Goal: Task Accomplishment & Management: Use online tool/utility

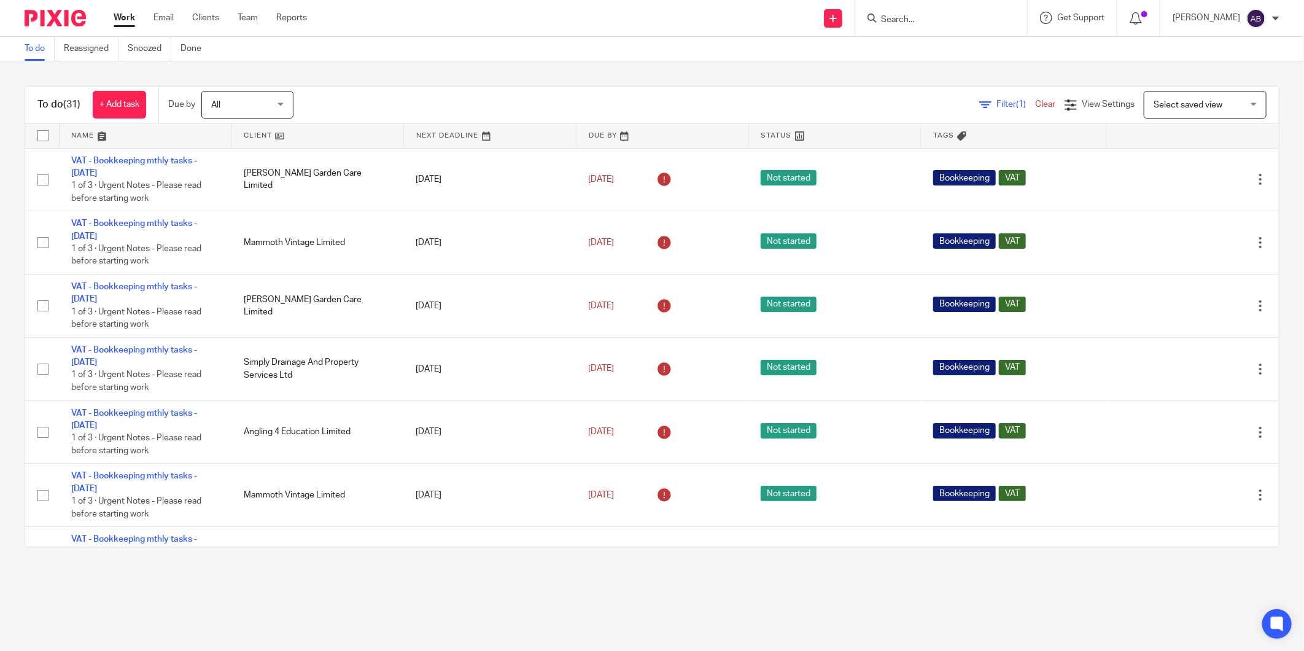
click at [889, 22] on input "Search" at bounding box center [935, 20] width 111 height 11
click at [889, 22] on input "lly" at bounding box center [935, 20] width 111 height 11
type input ";"
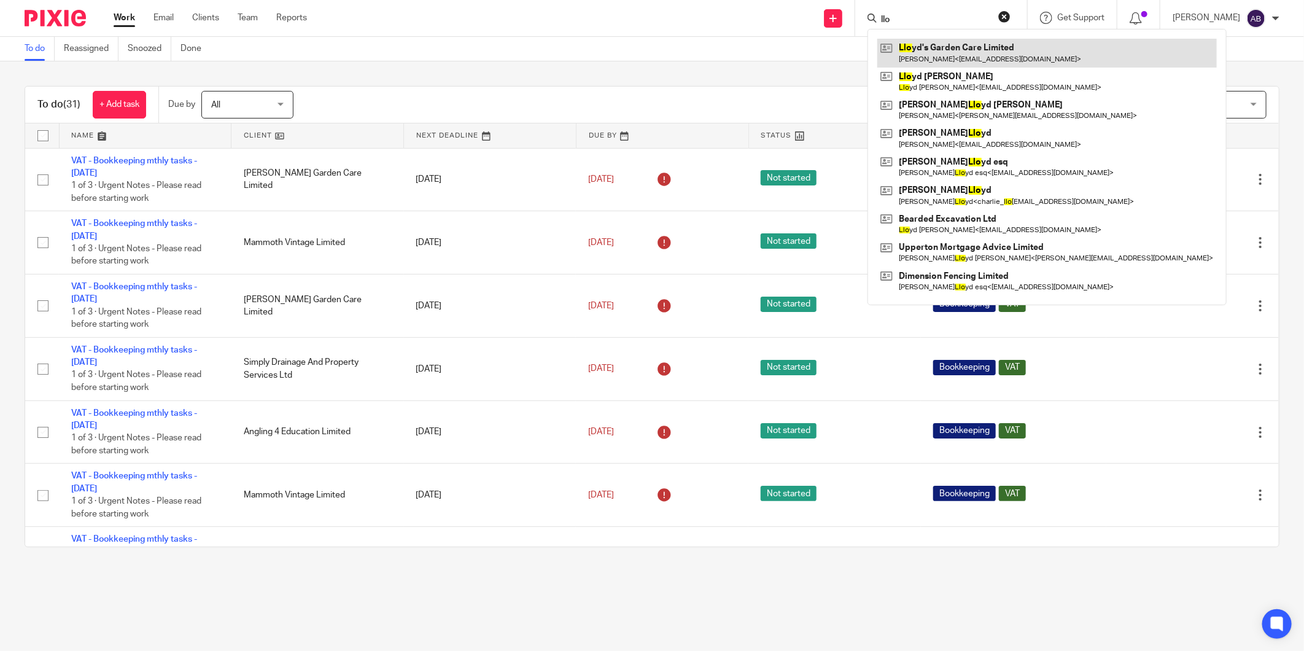
type input "llo"
click at [921, 50] on link at bounding box center [1048, 53] width 340 height 28
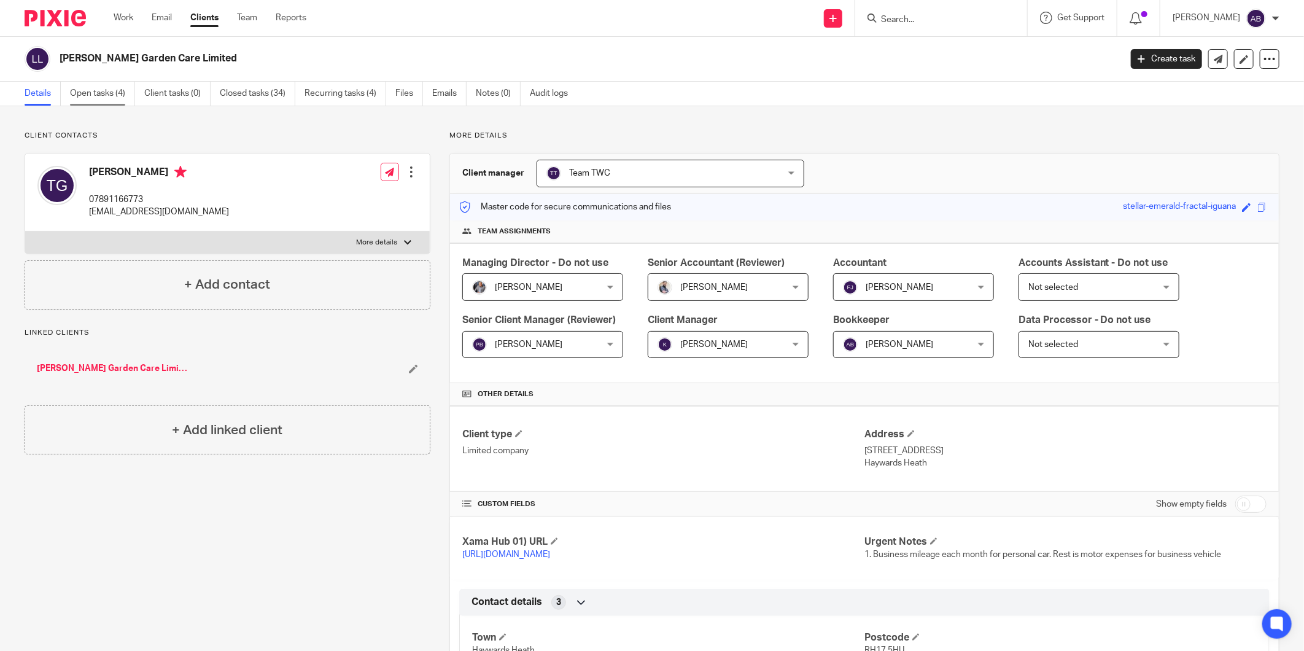
click at [101, 88] on link "Open tasks (4)" at bounding box center [102, 94] width 65 height 24
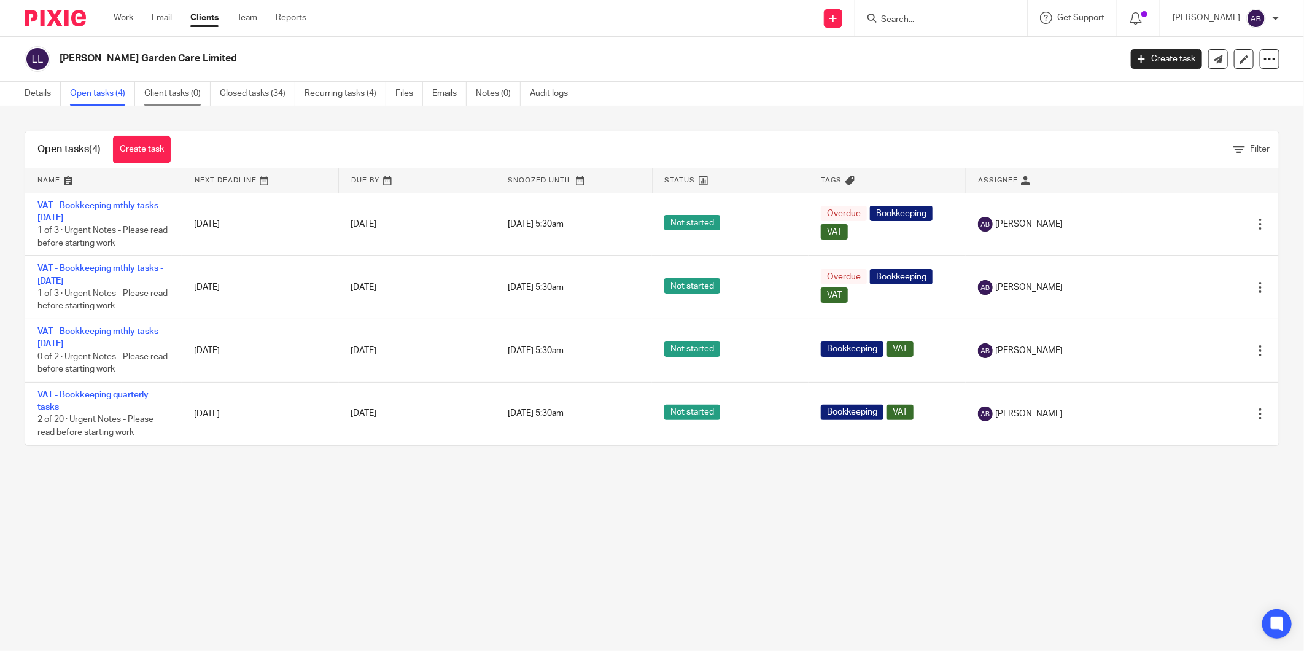
drag, startPoint x: 107, startPoint y: 94, endPoint x: 145, endPoint y: 85, distance: 38.6
click at [107, 94] on link "Open tasks (4)" at bounding box center [102, 94] width 65 height 24
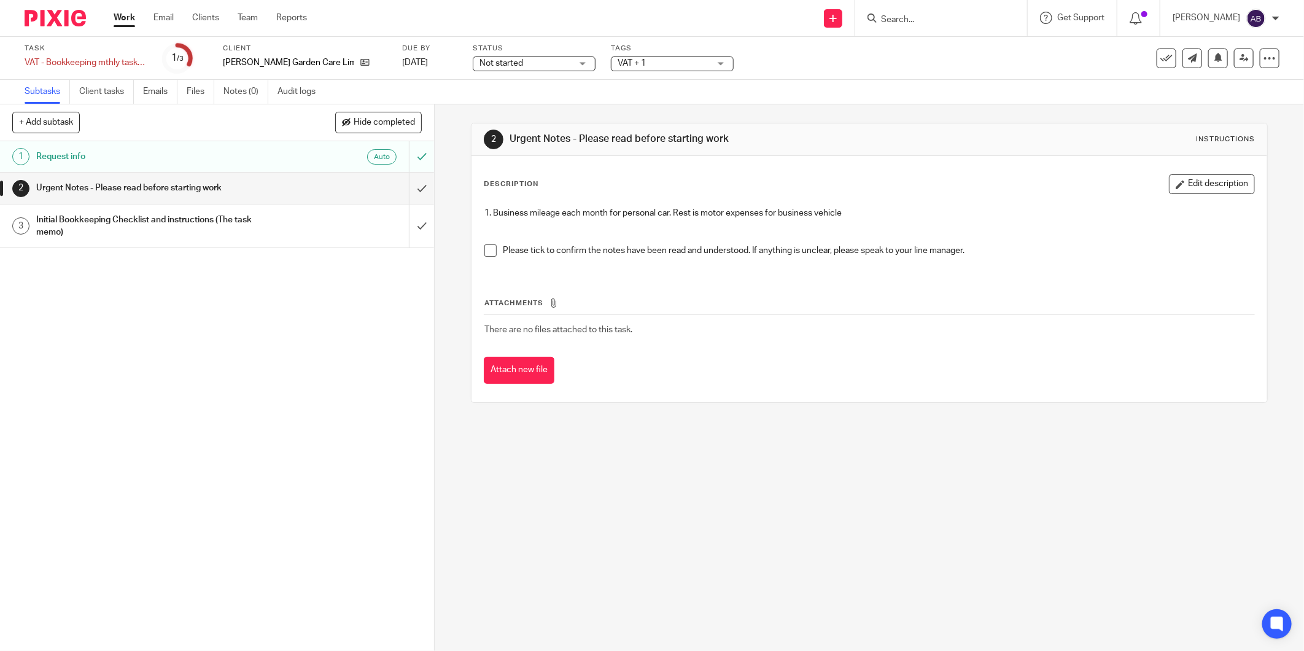
drag, startPoint x: 484, startPoint y: 247, endPoint x: 498, endPoint y: 228, distance: 23.7
click at [485, 247] on span at bounding box center [491, 250] width 12 height 12
click at [277, 190] on div "Urgent Notes - Please read before starting work" at bounding box center [216, 188] width 360 height 18
drag, startPoint x: 475, startPoint y: 246, endPoint x: 494, endPoint y: 252, distance: 20.0
click at [478, 247] on div "1. Business mileage each month for personal car. Rest is motor expenses for bus…" at bounding box center [869, 236] width 782 height 71
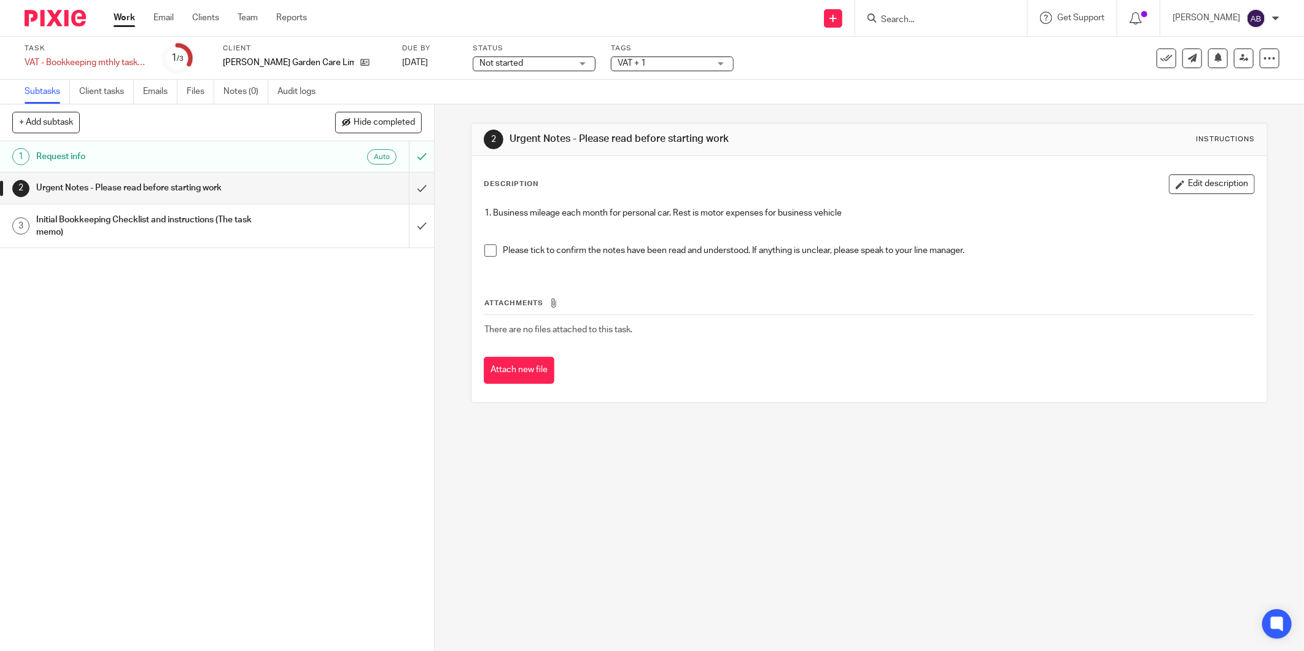
click at [488, 249] on span at bounding box center [491, 250] width 12 height 12
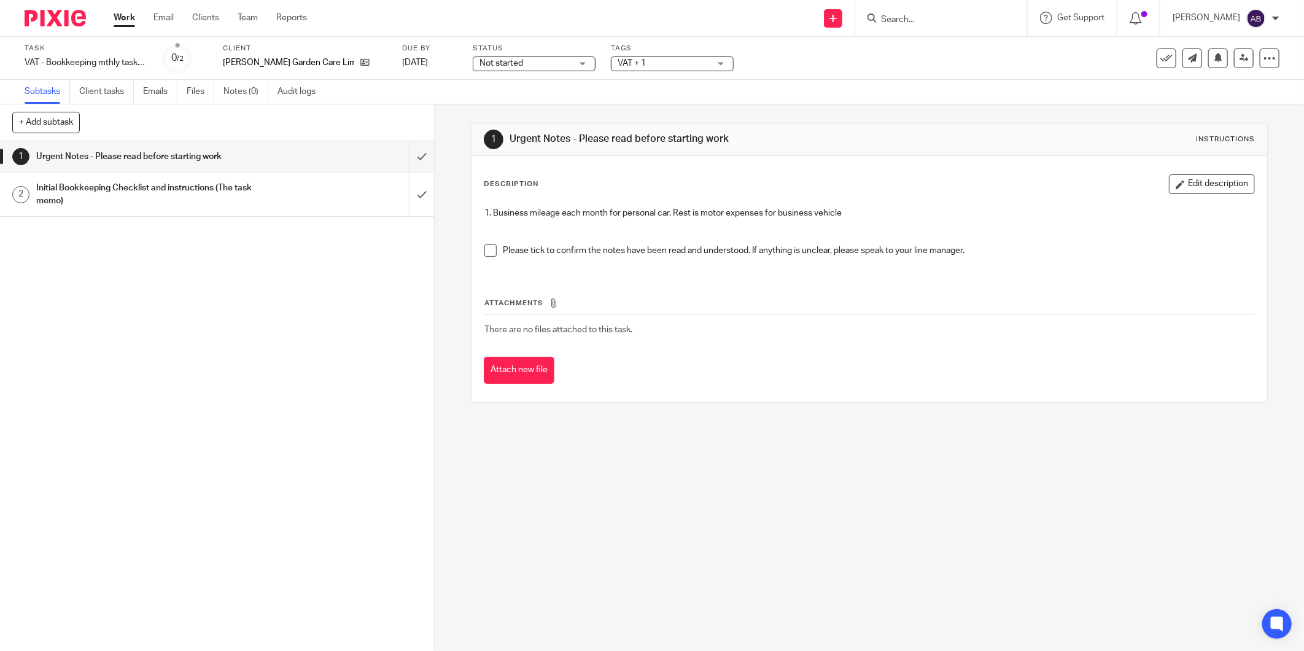
click at [485, 249] on span at bounding box center [491, 250] width 12 height 12
drag, startPoint x: 310, startPoint y: 155, endPoint x: 341, endPoint y: 136, distance: 36.7
click at [310, 155] on div "Urgent Notes - Please read before starting work" at bounding box center [216, 156] width 360 height 18
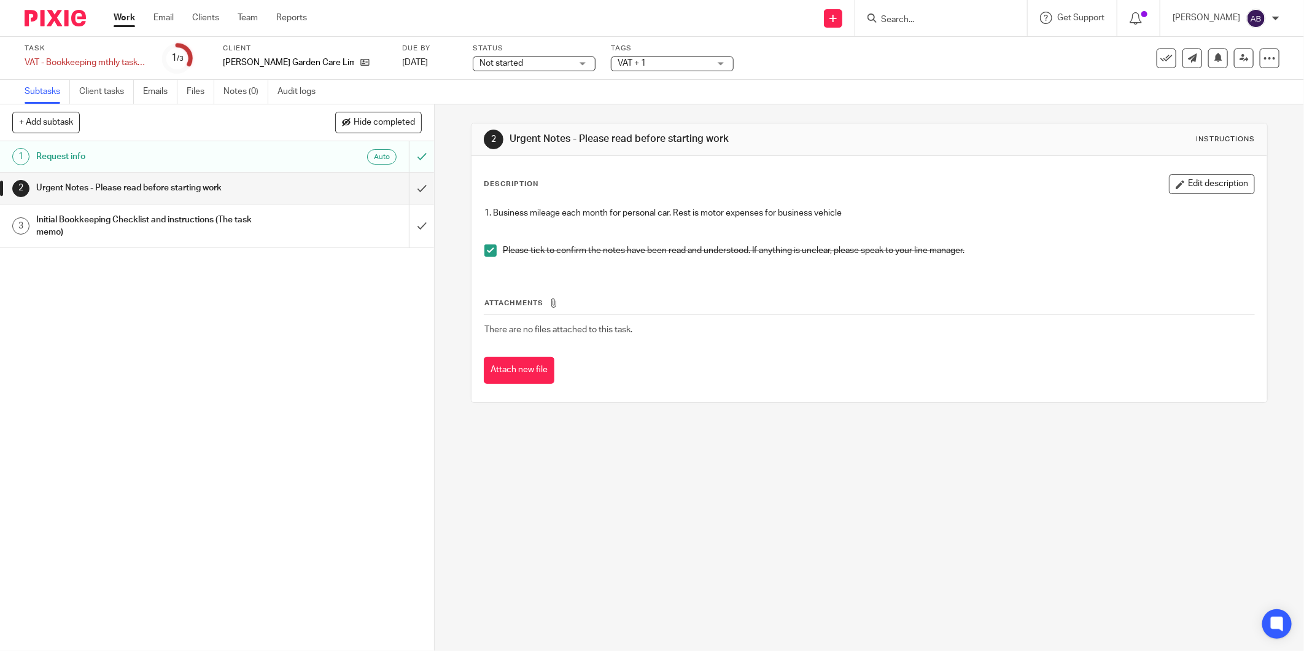
click at [193, 185] on h1 "Urgent Notes - Please read before starting work" at bounding box center [156, 188] width 241 height 18
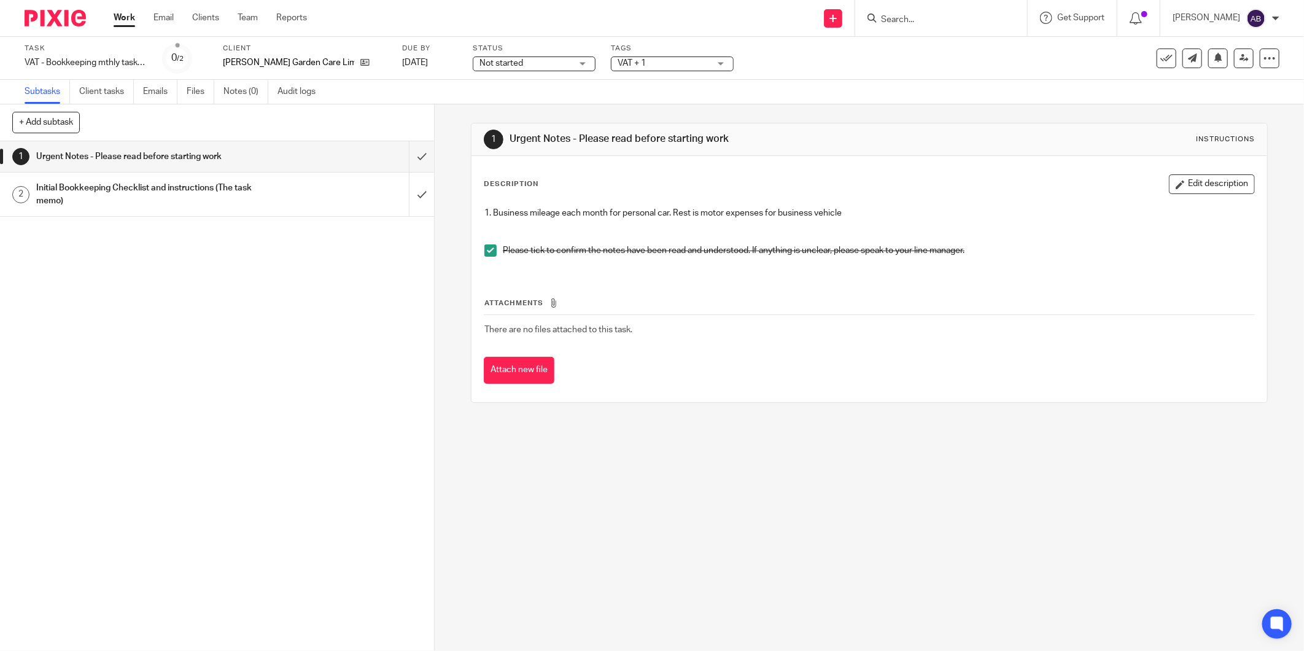
click at [276, 194] on div "Initial Bookkeeping Checklist and instructions (The task memo)" at bounding box center [216, 194] width 360 height 31
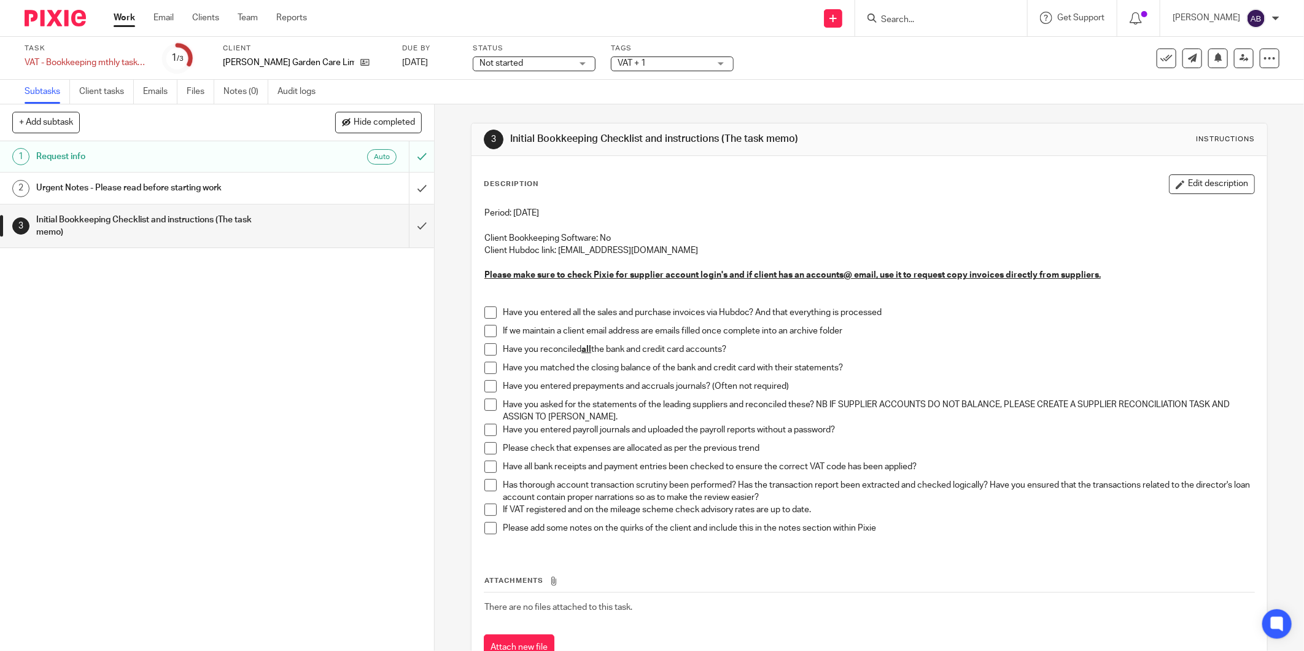
drag, startPoint x: 489, startPoint y: 311, endPoint x: 485, endPoint y: 318, distance: 7.5
click at [489, 311] on span at bounding box center [491, 312] width 12 height 12
click at [485, 332] on span at bounding box center [491, 331] width 12 height 12
drag, startPoint x: 488, startPoint y: 347, endPoint x: 492, endPoint y: 352, distance: 6.5
click at [488, 349] on span at bounding box center [491, 349] width 12 height 12
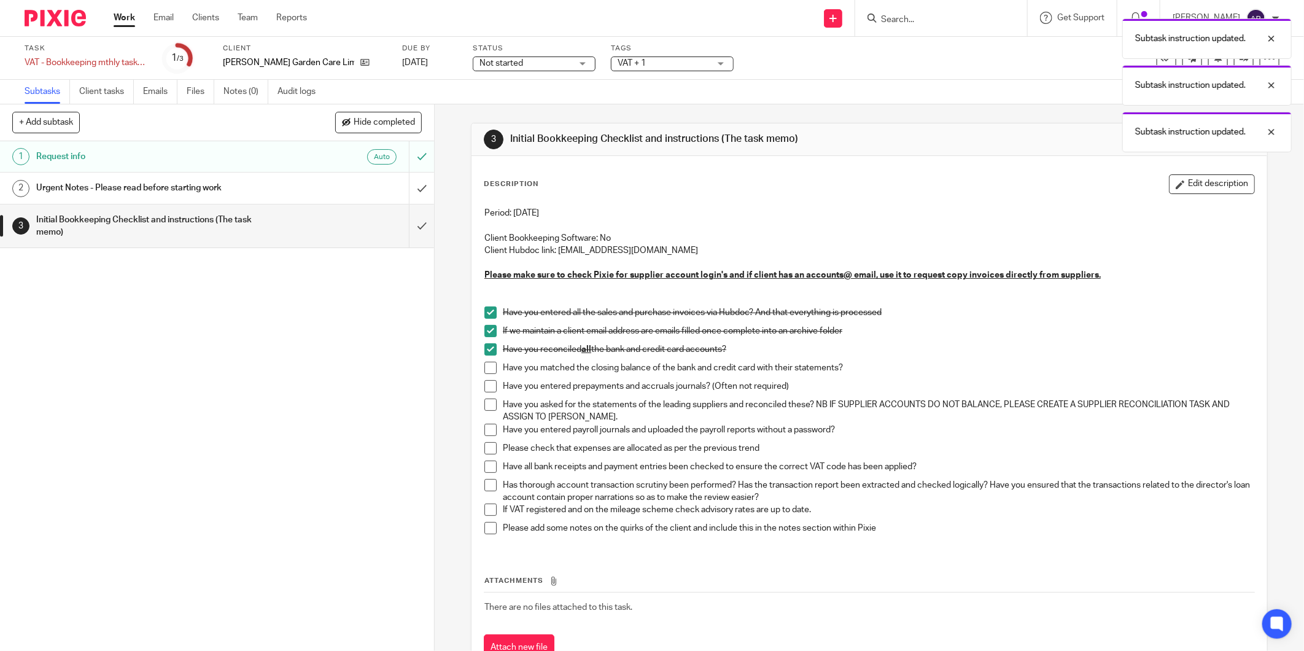
click at [488, 364] on span at bounding box center [491, 368] width 12 height 12
click at [485, 383] on span at bounding box center [491, 386] width 12 height 12
click at [487, 403] on span at bounding box center [491, 405] width 12 height 12
click at [489, 427] on span at bounding box center [491, 430] width 12 height 12
click at [486, 449] on span at bounding box center [491, 448] width 12 height 12
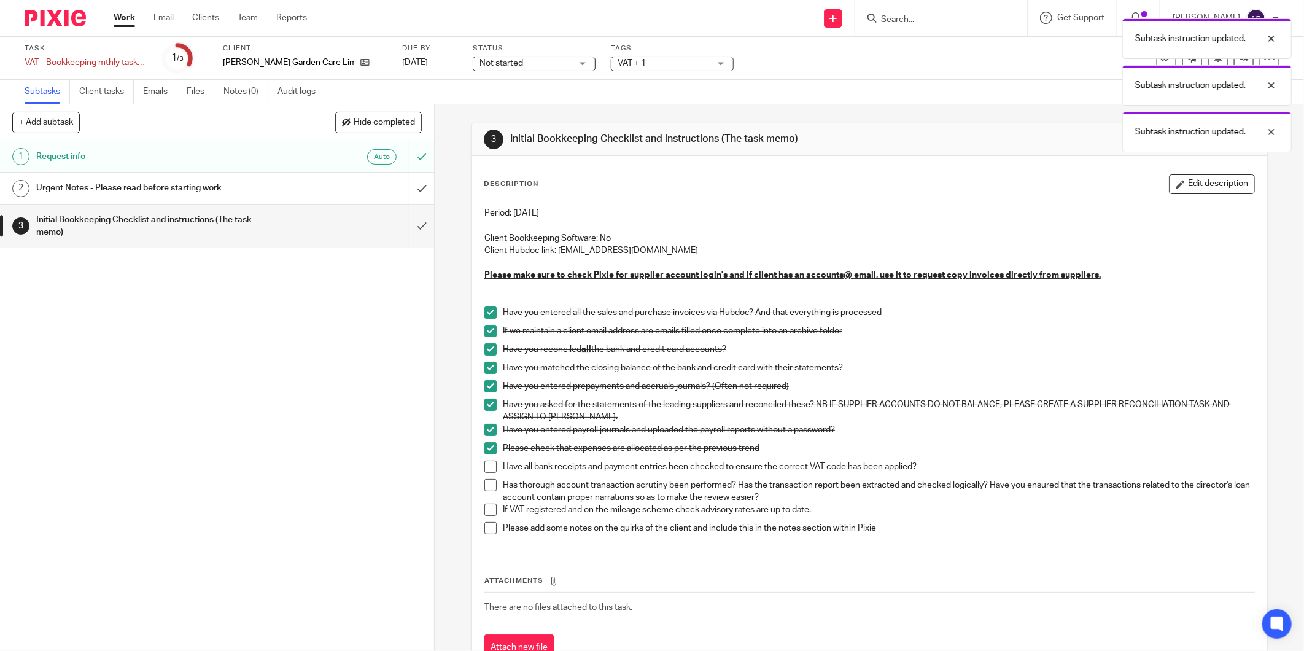
click at [485, 464] on span at bounding box center [491, 467] width 12 height 12
click at [488, 489] on span at bounding box center [491, 485] width 12 height 12
click at [488, 512] on span at bounding box center [491, 510] width 12 height 12
click at [494, 501] on li "Has thorough account transaction scrutiny been performed? Has the transaction r…" at bounding box center [870, 491] width 770 height 25
click at [489, 510] on span at bounding box center [491, 510] width 12 height 12
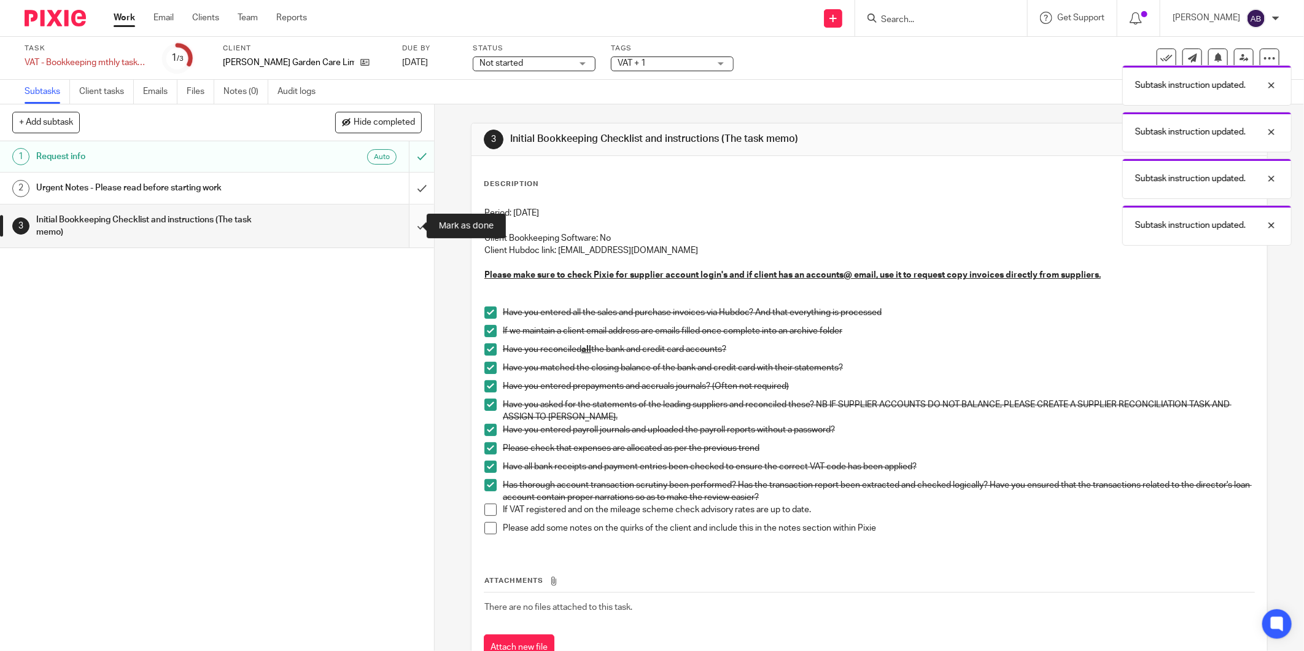
click at [402, 229] on input "submit" at bounding box center [217, 227] width 434 height 44
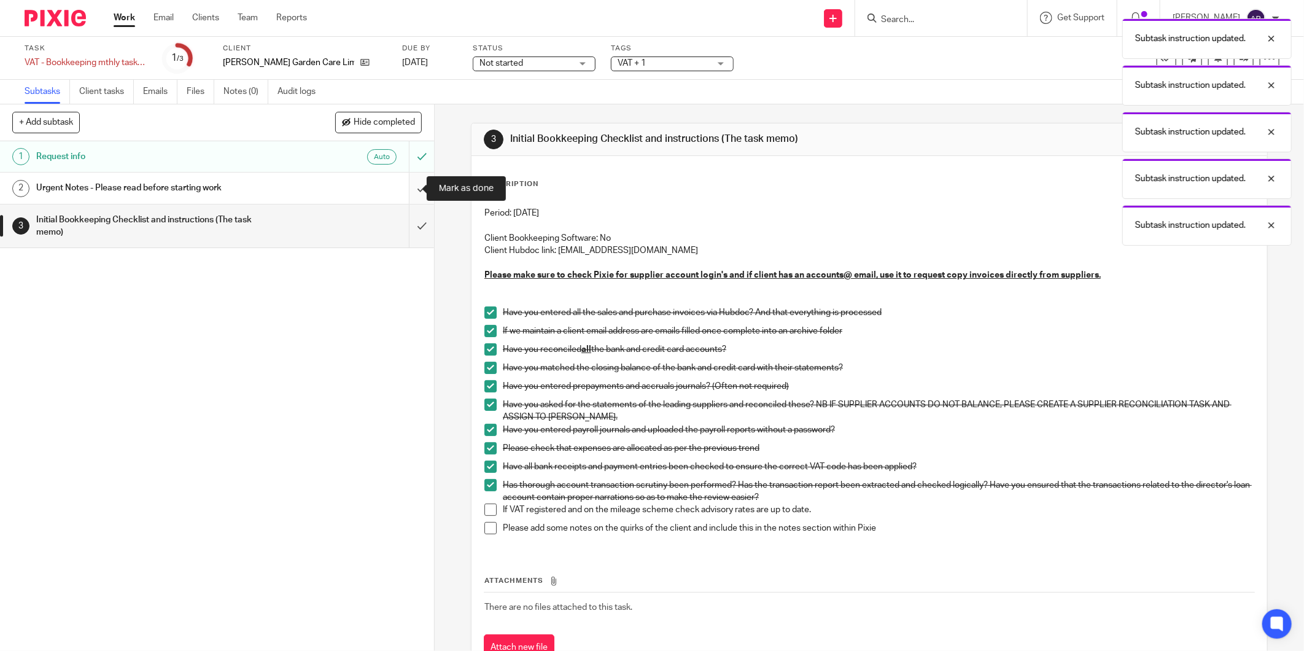
click at [408, 179] on input "submit" at bounding box center [217, 188] width 434 height 31
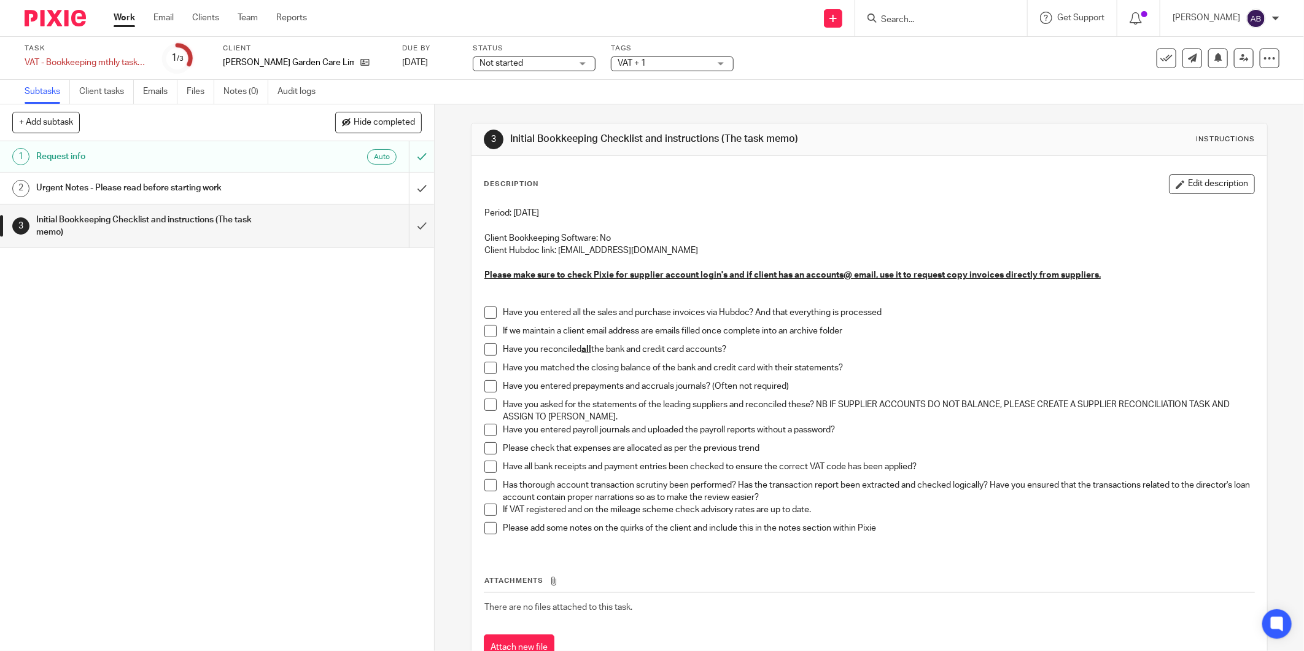
drag, startPoint x: 481, startPoint y: 311, endPoint x: 483, endPoint y: 320, distance: 8.9
click at [485, 314] on span at bounding box center [491, 312] width 12 height 12
click at [486, 327] on span at bounding box center [491, 331] width 12 height 12
click at [487, 346] on span at bounding box center [491, 349] width 12 height 12
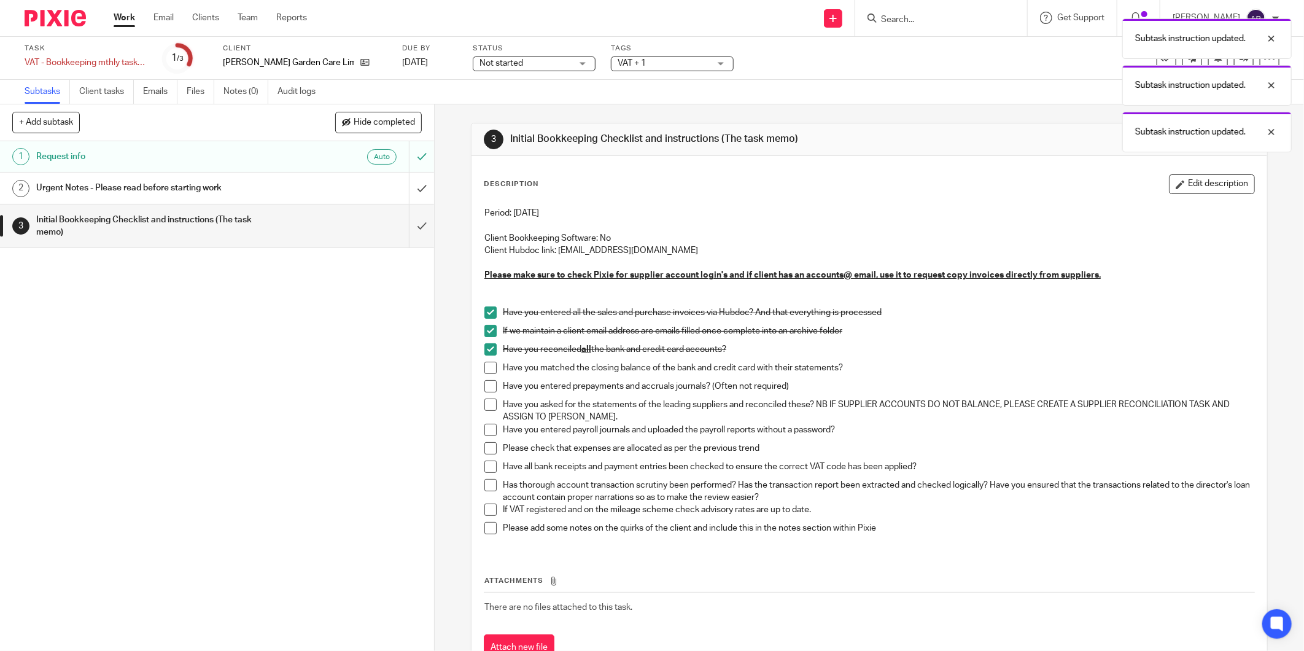
click at [490, 366] on span at bounding box center [491, 368] width 12 height 12
click at [486, 388] on span at bounding box center [491, 386] width 12 height 12
click at [485, 431] on span at bounding box center [491, 430] width 12 height 12
click at [485, 449] on span at bounding box center [491, 448] width 12 height 12
click at [486, 470] on span at bounding box center [491, 467] width 12 height 12
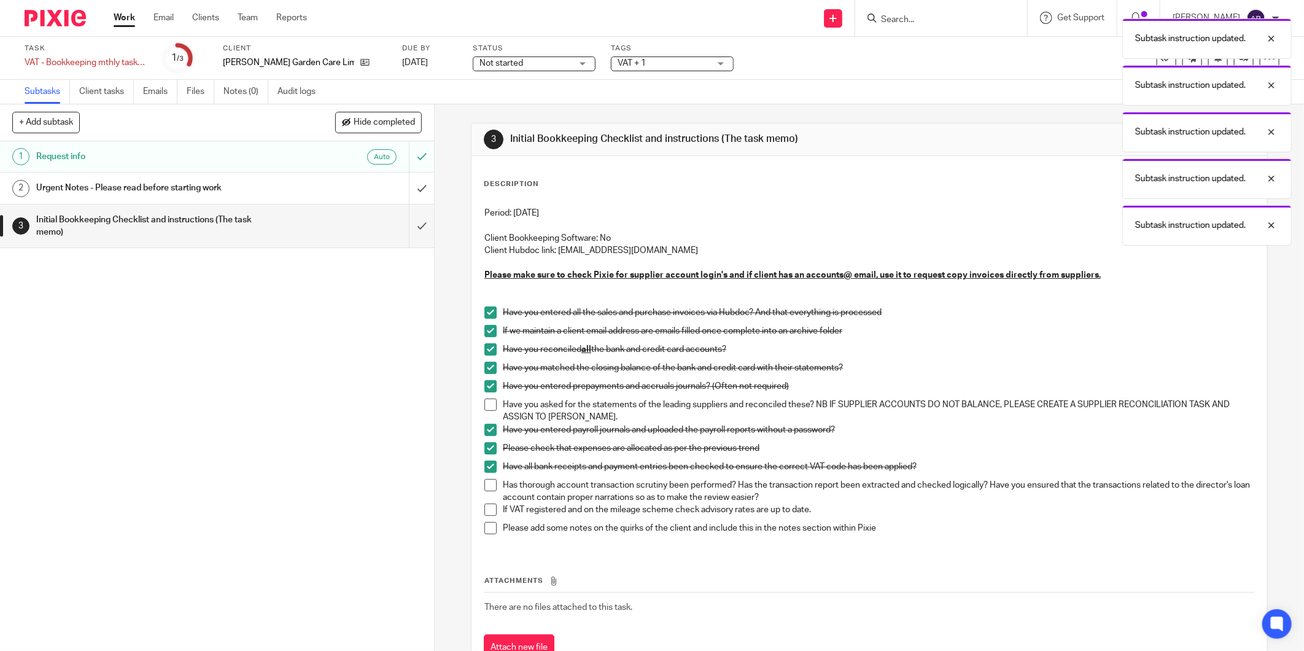
click at [485, 489] on span at bounding box center [491, 485] width 12 height 12
click at [486, 530] on span at bounding box center [491, 528] width 12 height 12
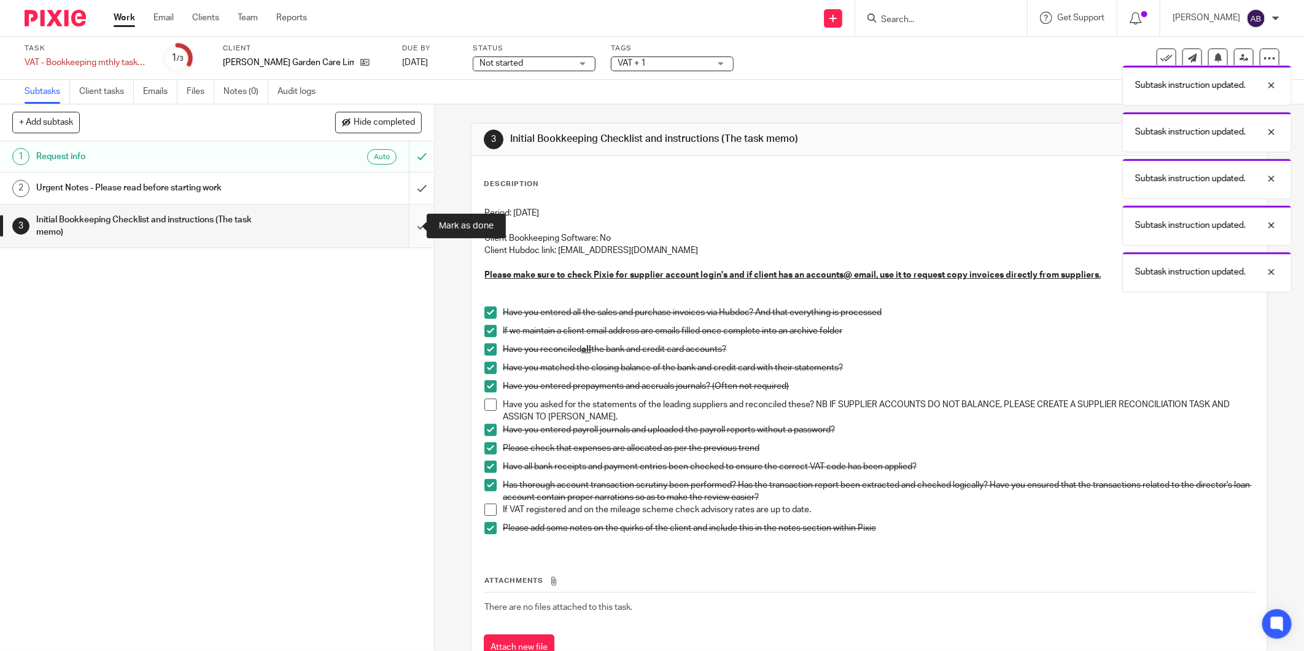
click at [402, 231] on input "submit" at bounding box center [217, 227] width 434 height 44
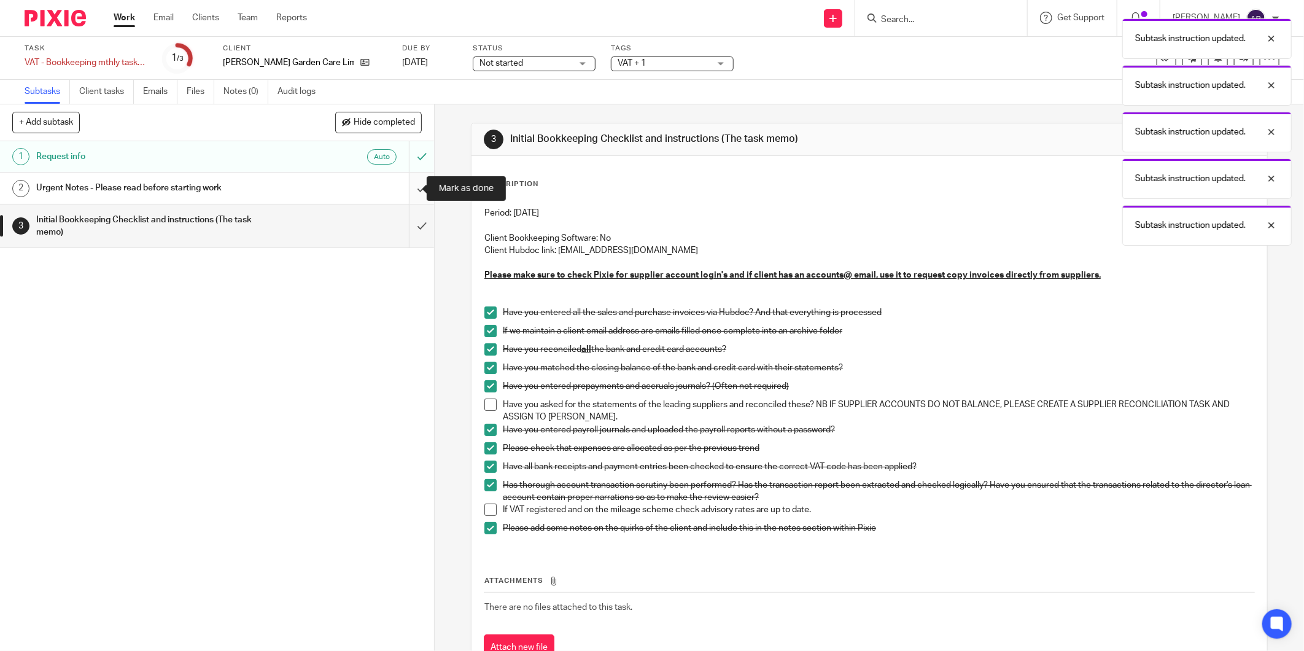
click at [413, 192] on input "submit" at bounding box center [217, 188] width 434 height 31
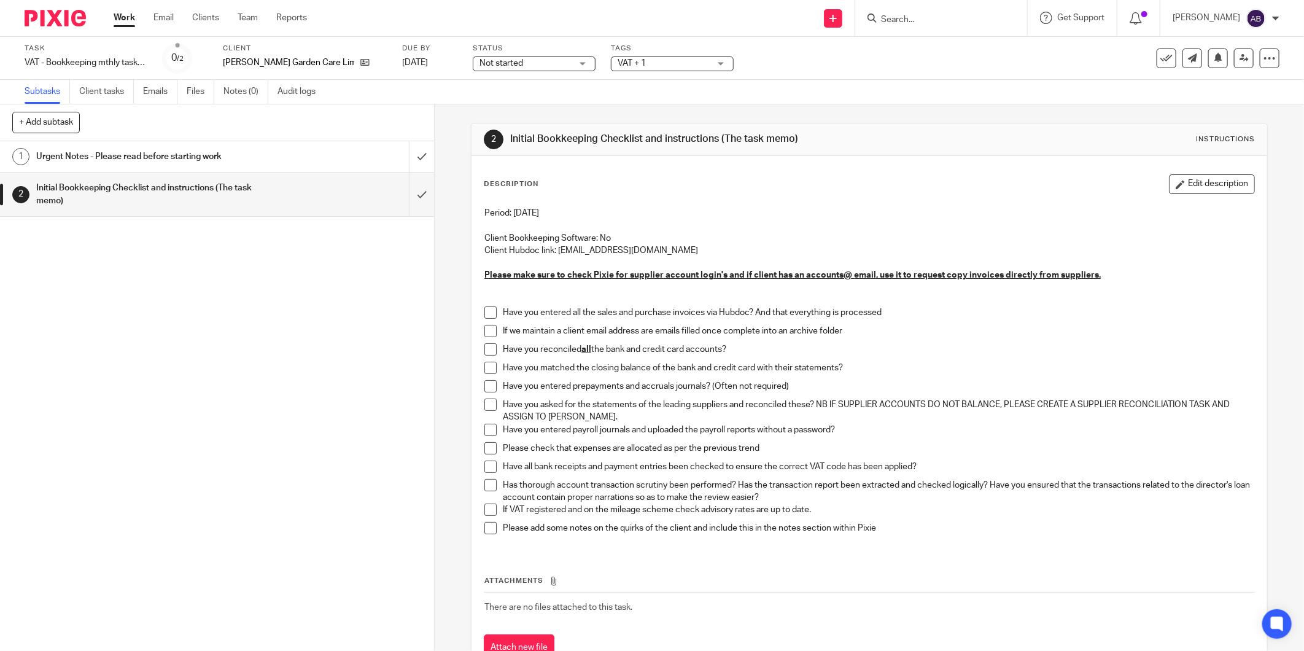
click at [485, 310] on span at bounding box center [491, 312] width 12 height 12
click at [489, 332] on span at bounding box center [491, 331] width 12 height 12
click at [486, 350] on span at bounding box center [491, 349] width 12 height 12
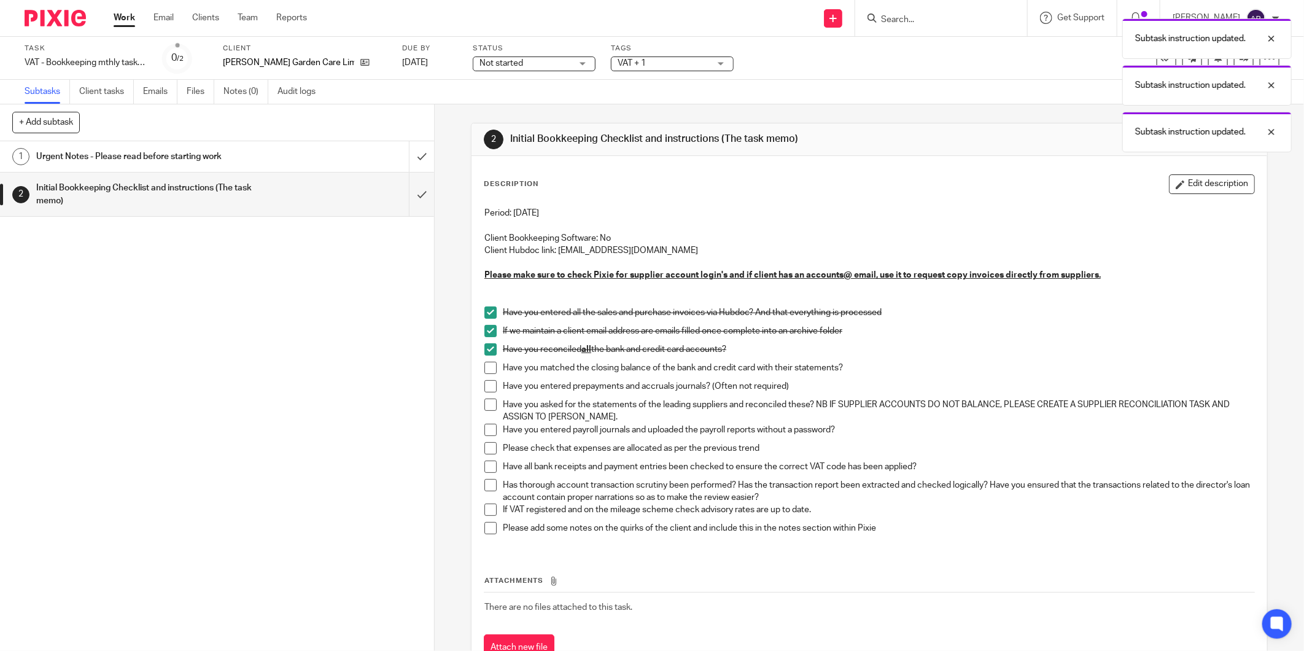
click at [485, 369] on span at bounding box center [491, 368] width 12 height 12
click at [486, 388] on span at bounding box center [491, 386] width 12 height 12
click at [485, 431] on span at bounding box center [491, 430] width 12 height 12
click at [485, 451] on span at bounding box center [491, 448] width 12 height 12
click at [485, 469] on span at bounding box center [491, 467] width 12 height 12
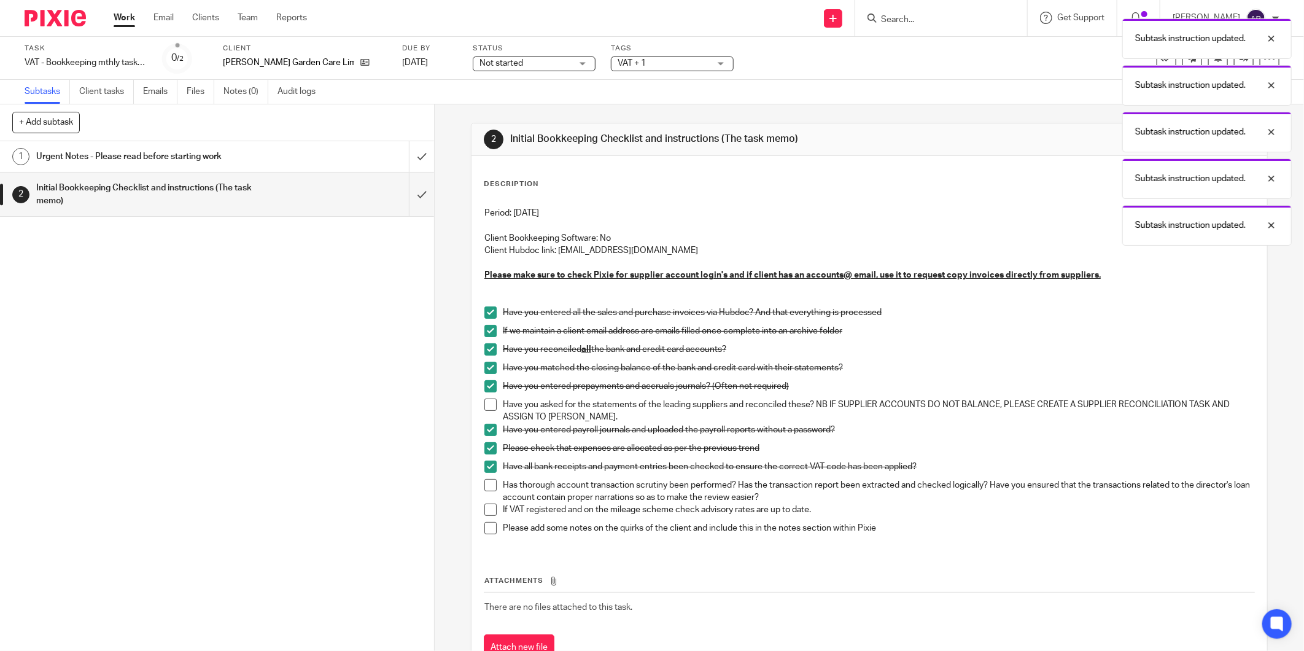
click at [485, 488] on span at bounding box center [491, 485] width 12 height 12
click at [485, 527] on span at bounding box center [491, 528] width 12 height 12
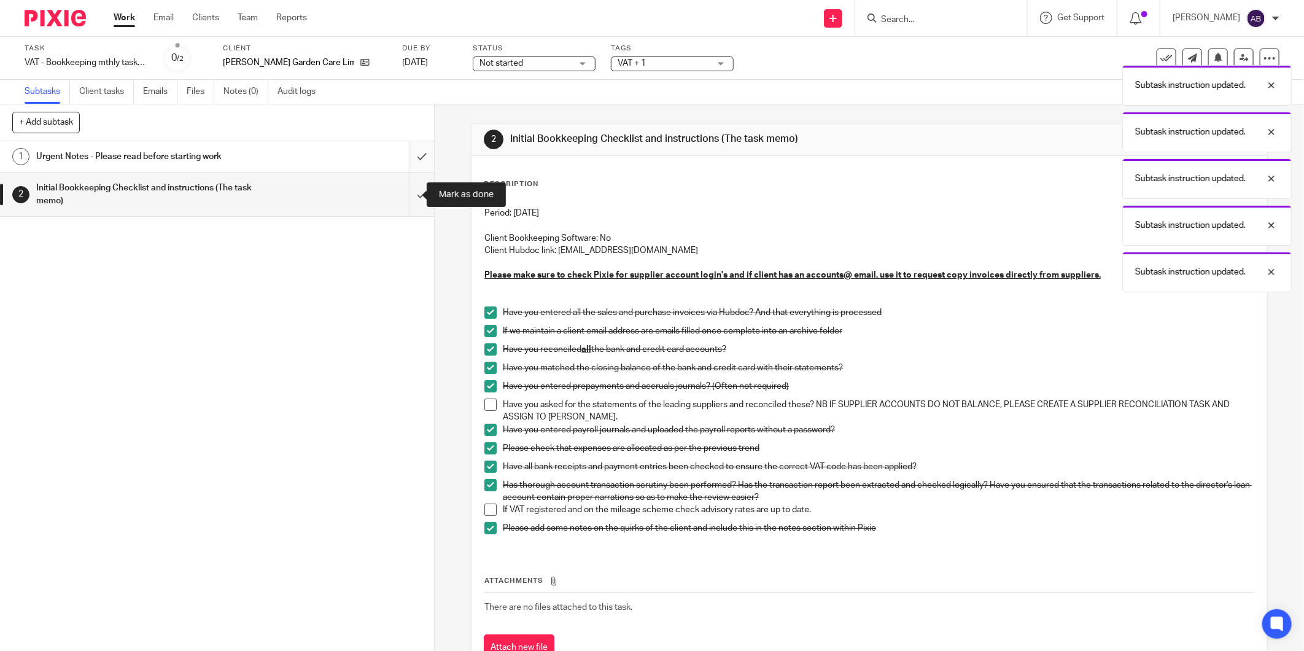
drag, startPoint x: 409, startPoint y: 201, endPoint x: 412, endPoint y: 164, distance: 37.6
click at [409, 199] on input "submit" at bounding box center [217, 195] width 434 height 44
click at [412, 155] on input "submit" at bounding box center [217, 156] width 434 height 31
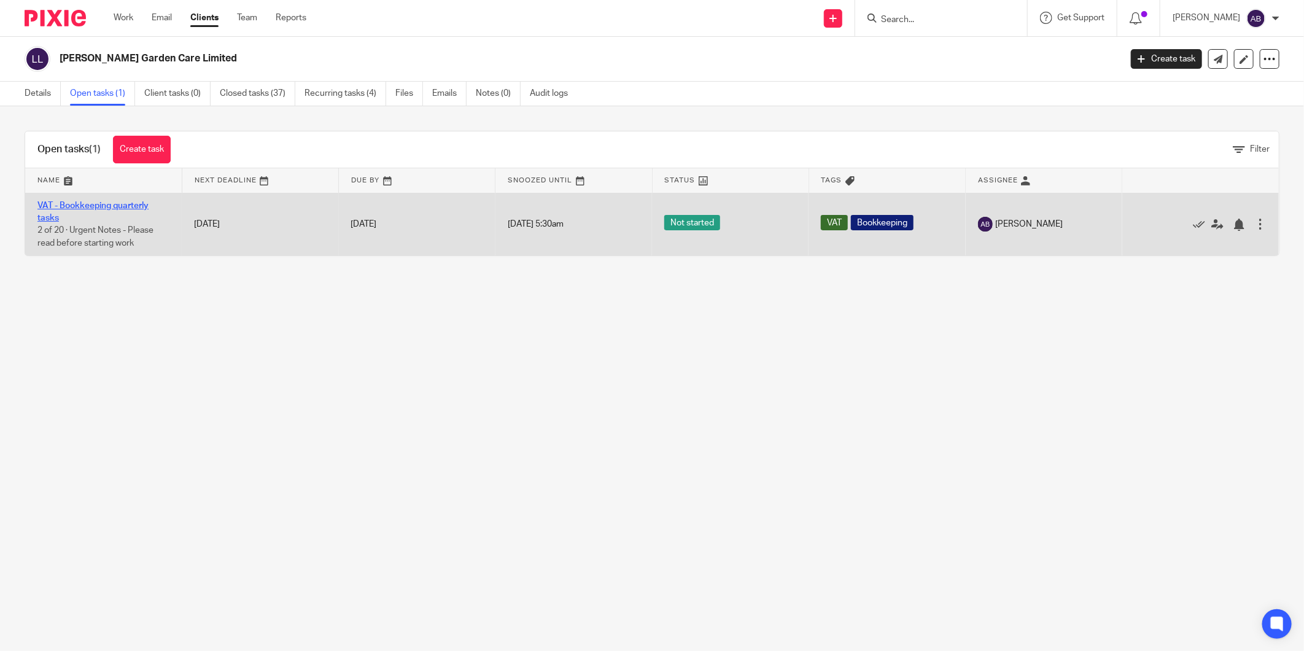
click at [113, 206] on link "VAT - Bookkeeping quarterly tasks" at bounding box center [92, 211] width 111 height 21
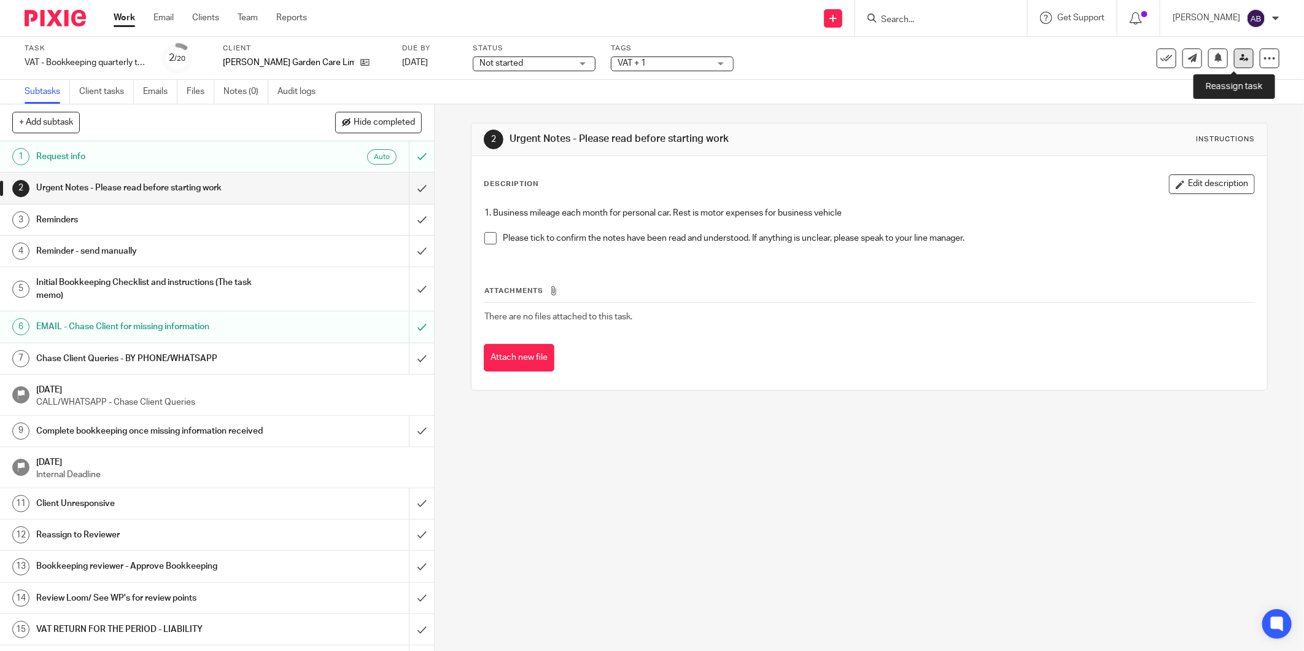
click at [1240, 56] on icon at bounding box center [1244, 57] width 9 height 9
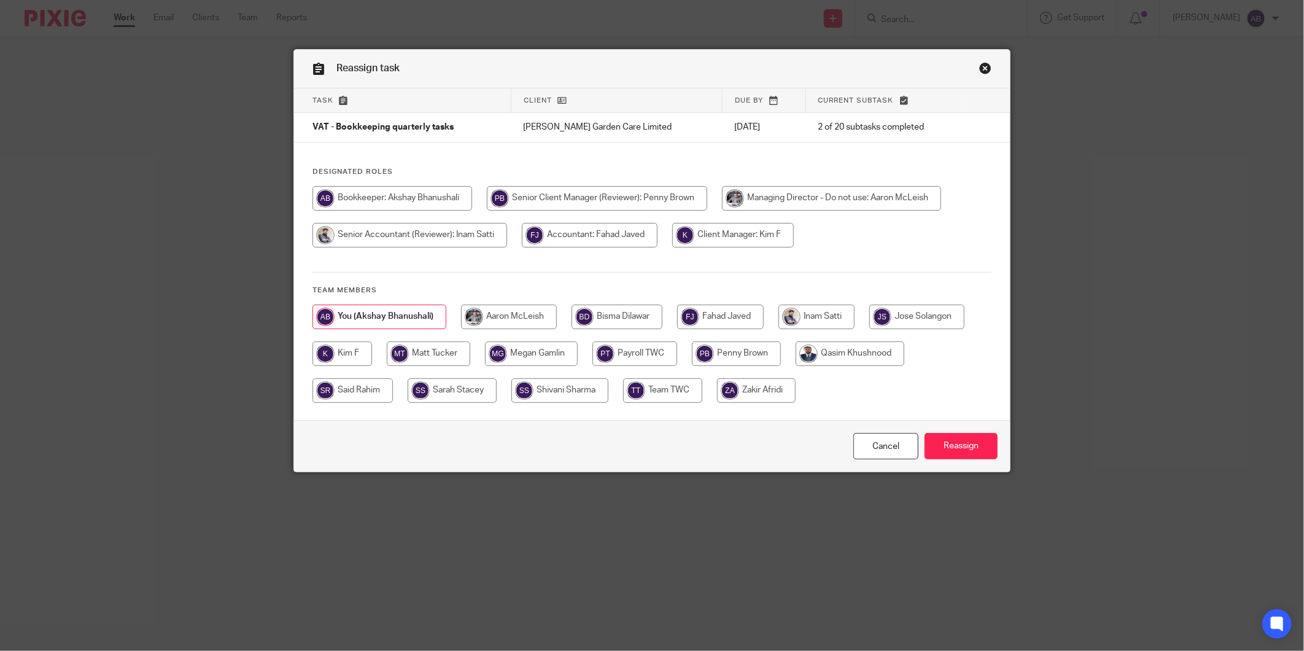
click at [356, 358] on input "radio" at bounding box center [343, 353] width 60 height 25
radio input "true"
click at [949, 444] on input "Reassign" at bounding box center [961, 446] width 73 height 26
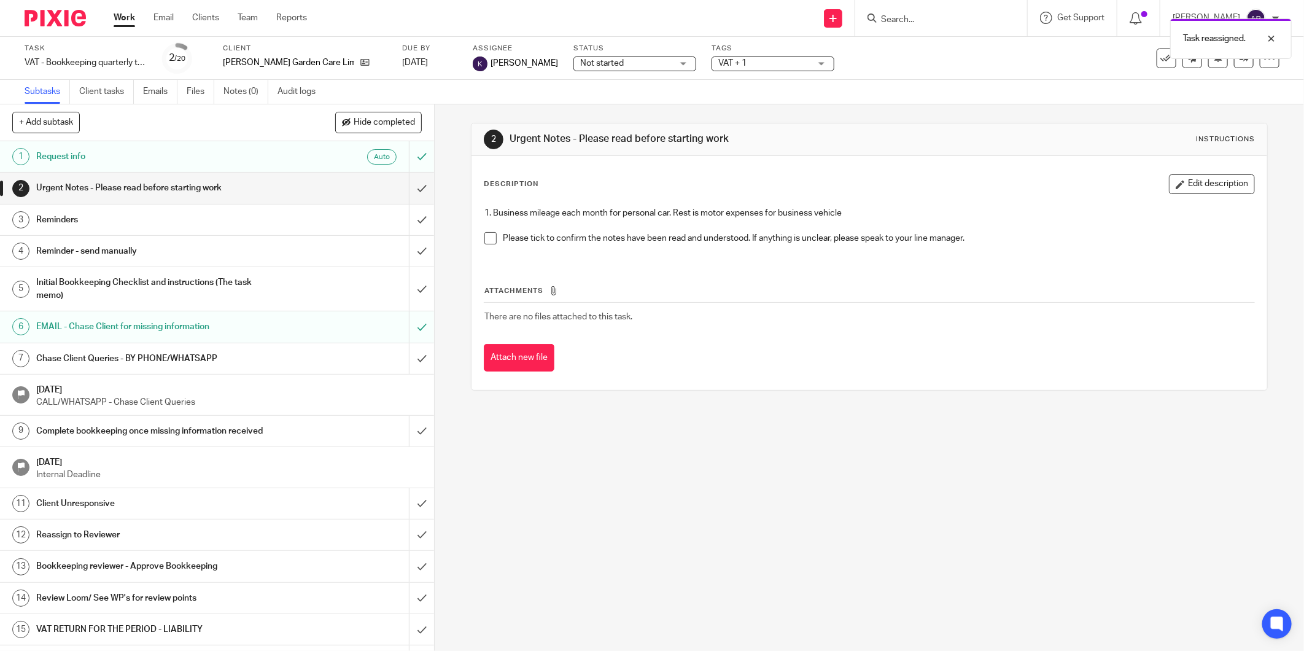
click at [118, 20] on link "Work" at bounding box center [124, 18] width 21 height 12
